Goal: Transaction & Acquisition: Book appointment/travel/reservation

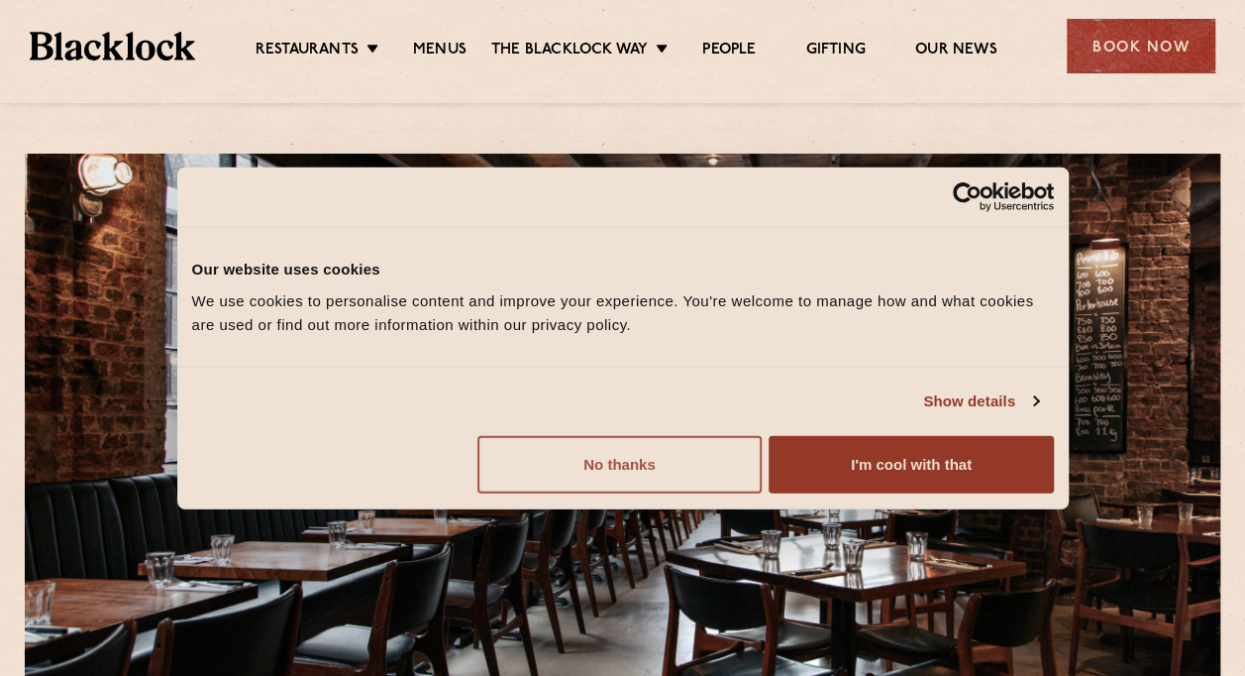
click at [664, 477] on button "No thanks" at bounding box center [620, 463] width 284 height 57
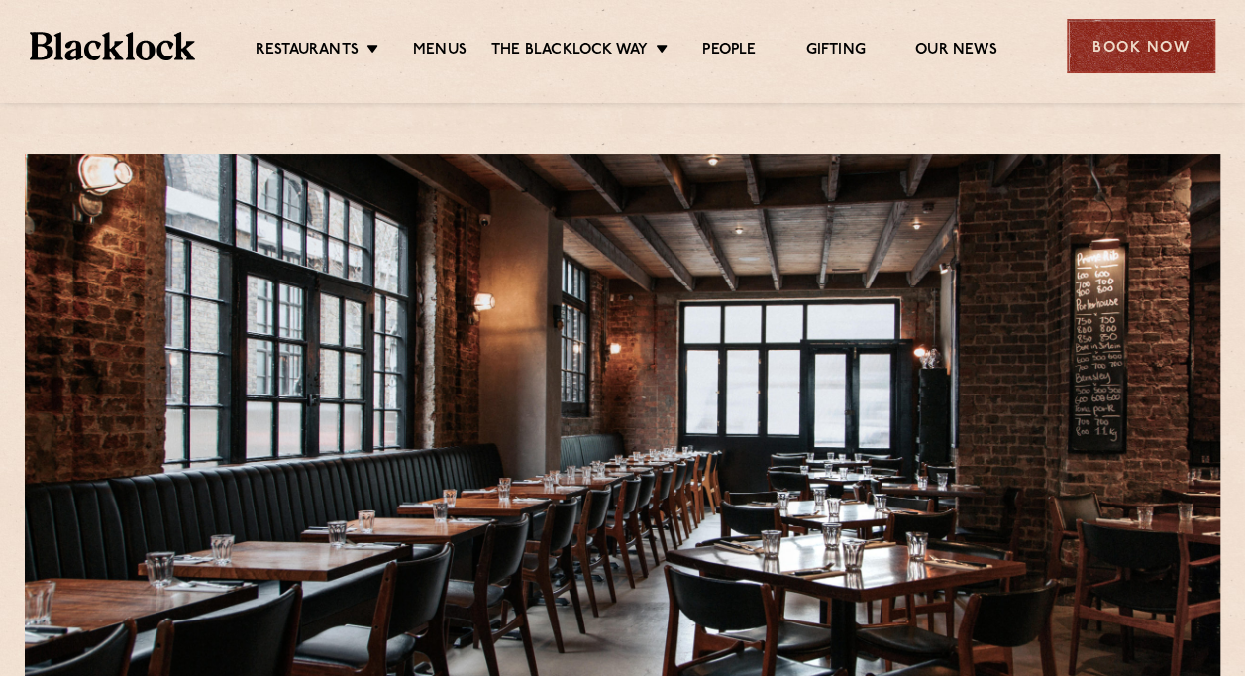
click at [1142, 56] on div "Book Now" at bounding box center [1141, 46] width 149 height 54
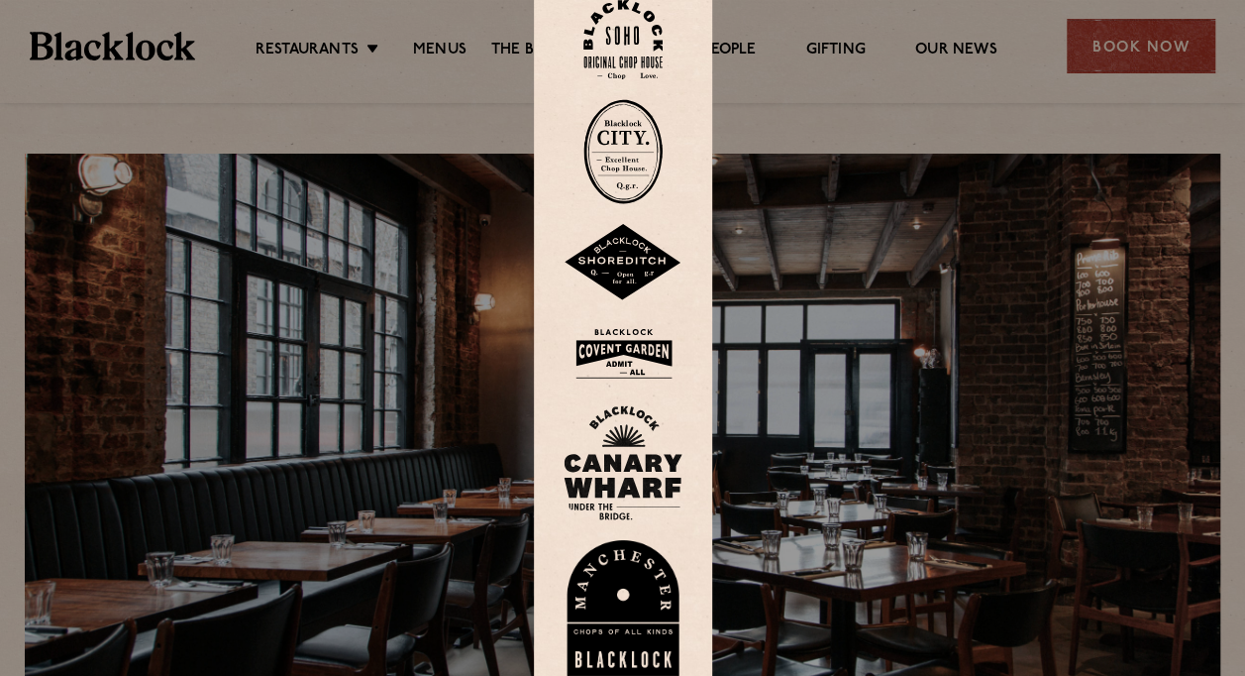
click at [623, 266] on img at bounding box center [623, 262] width 119 height 77
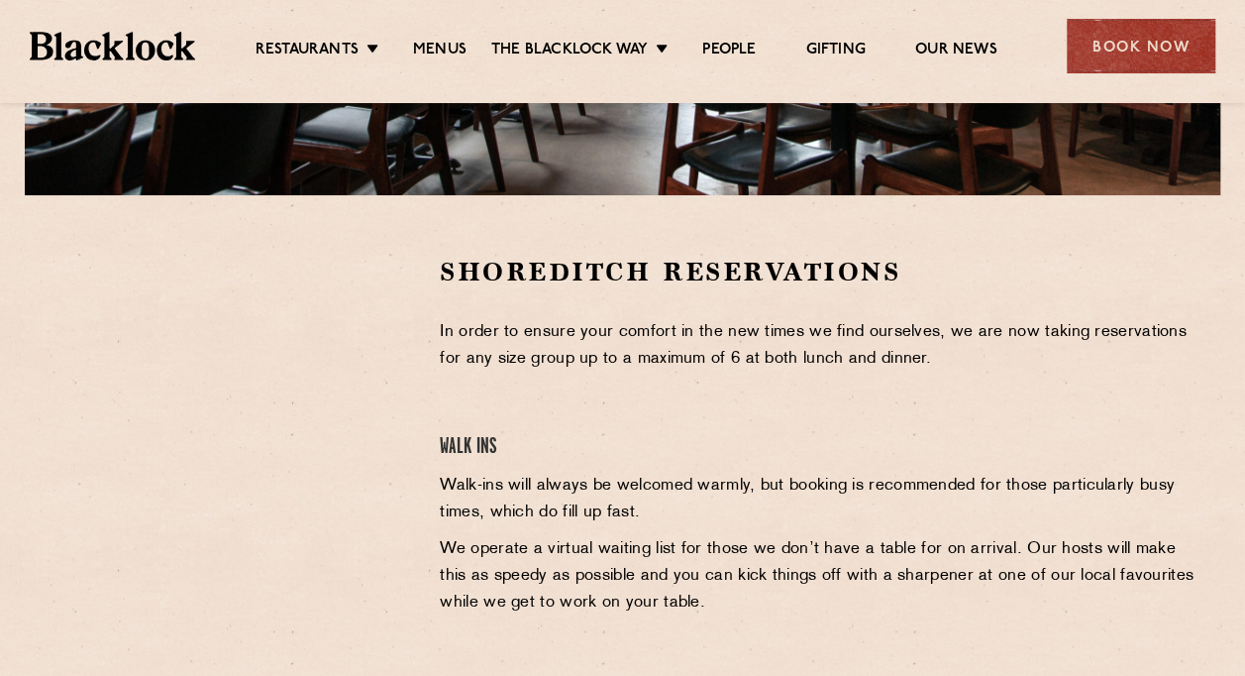
scroll to position [519, 0]
